Goal: Task Accomplishment & Management: Use online tool/utility

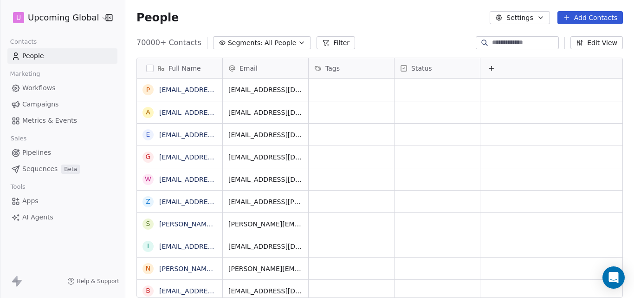
scroll to position [255, 502]
click at [298, 41] on icon "button" at bounding box center [301, 42] width 7 height 7
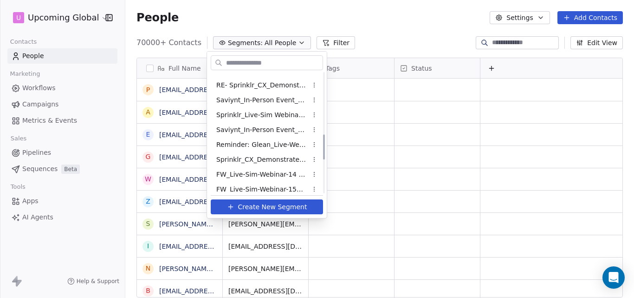
scroll to position [447, 0]
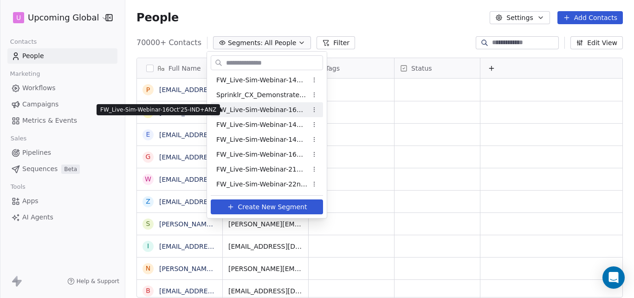
click at [293, 111] on span "FW_Live-Sim-Webinar-16Oct'25-IND+ANZ" at bounding box center [261, 110] width 91 height 10
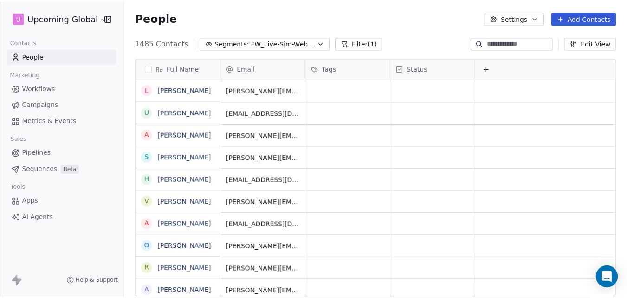
scroll to position [255, 502]
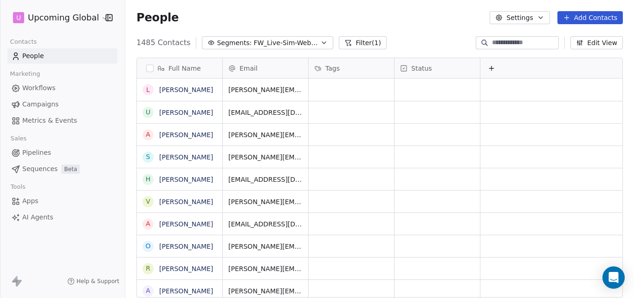
click at [580, 19] on button "Add Contacts" at bounding box center [589, 17] width 65 height 13
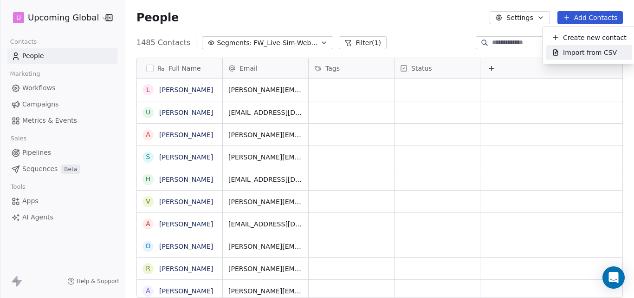
click at [578, 53] on span "Import from CSV" at bounding box center [590, 53] width 54 height 10
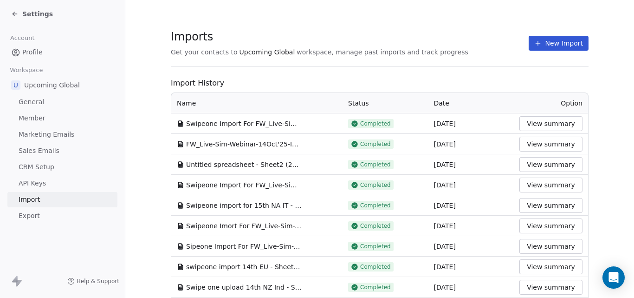
click at [546, 45] on button "New Import" at bounding box center [559, 43] width 60 height 15
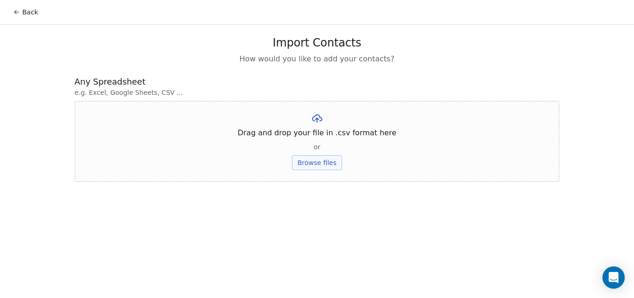
click at [318, 163] on button "Browse files" at bounding box center [317, 162] width 50 height 15
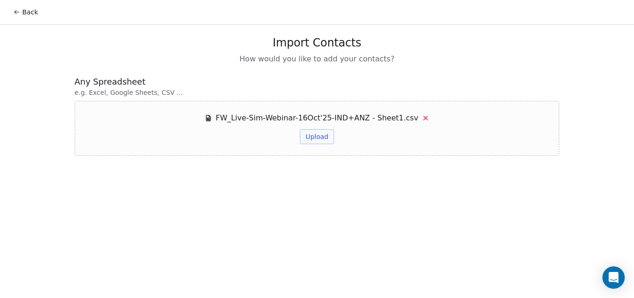
click at [323, 137] on button "Upload" at bounding box center [317, 136] width 34 height 15
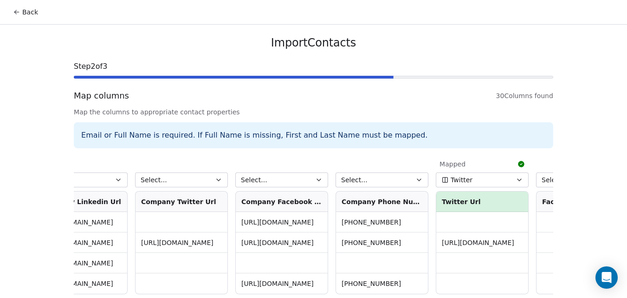
scroll to position [0, 2446]
click at [415, 180] on icon "button" at bounding box center [418, 179] width 7 height 7
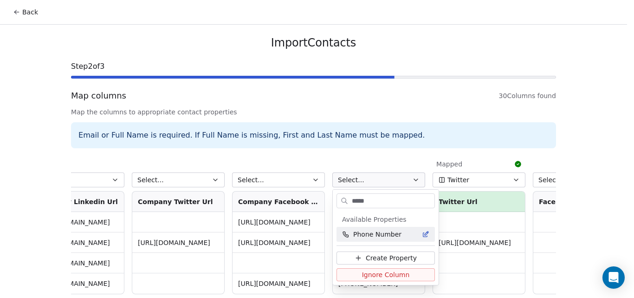
type input "*****"
click at [403, 234] on div "Phone Number" at bounding box center [385, 233] width 87 height 9
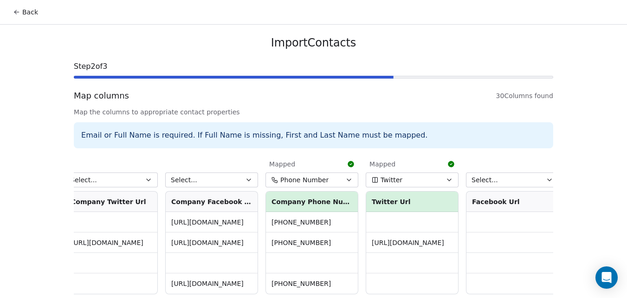
scroll to position [42, 0]
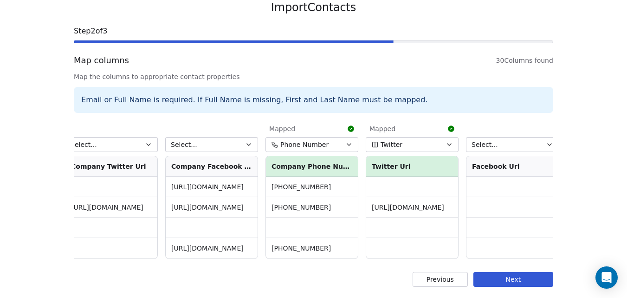
click at [514, 280] on button "Next" at bounding box center [513, 279] width 80 height 15
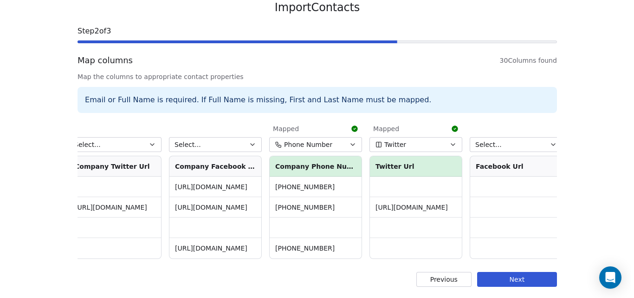
scroll to position [0, 0]
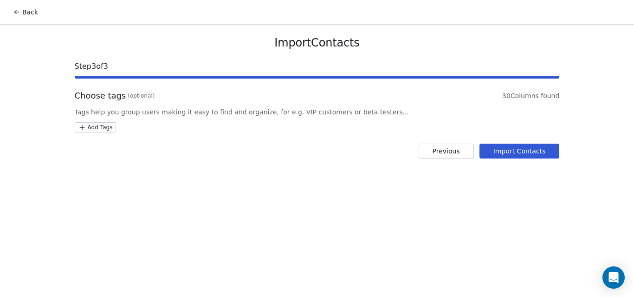
click at [528, 155] on button "Import Contacts" at bounding box center [519, 150] width 80 height 15
